Goal: Navigation & Orientation: Find specific page/section

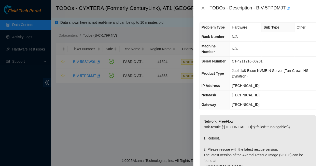
scroll to position [109, 0]
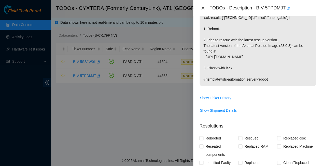
click at [203, 8] on icon "close" at bounding box center [203, 8] width 4 height 4
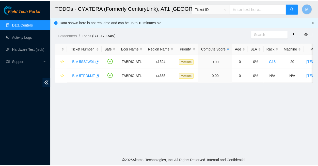
scroll to position [97, 0]
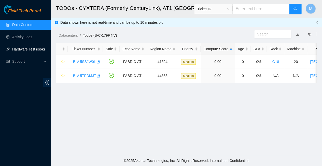
click at [21, 48] on link "Hardware Test (isok)" at bounding box center [28, 49] width 33 height 4
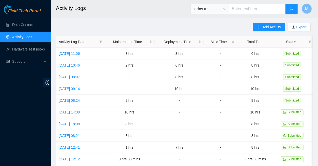
click at [27, 11] on span "Field Tech Portal" at bounding box center [24, 11] width 33 height 5
